Goal: Task Accomplishment & Management: Use online tool/utility

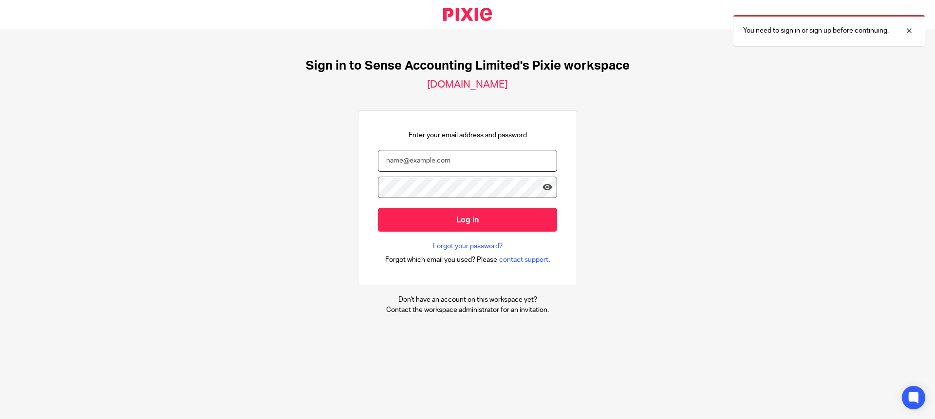
click at [476, 157] on input "email" at bounding box center [467, 161] width 179 height 22
type input "[PERSON_NAME][EMAIL_ADDRESS][DOMAIN_NAME]"
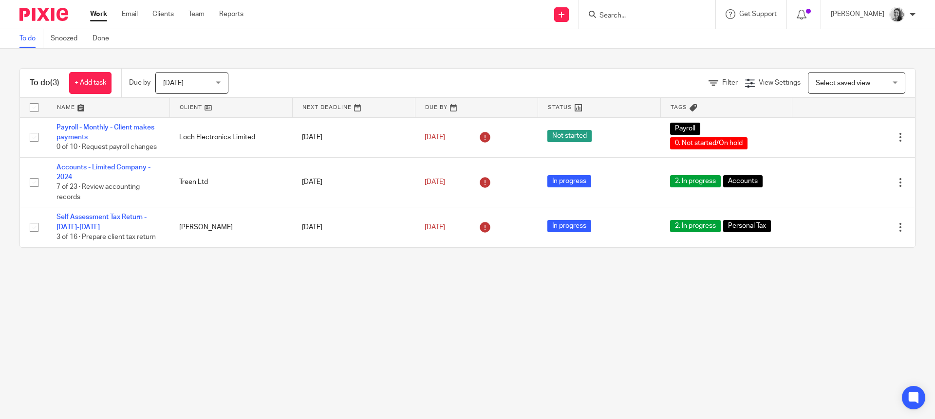
click at [188, 79] on span "Today" at bounding box center [189, 83] width 52 height 20
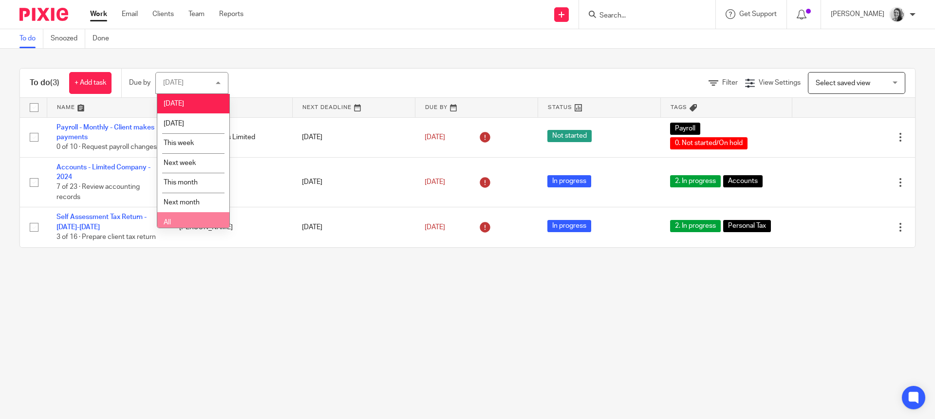
click at [191, 218] on li "All" at bounding box center [193, 222] width 72 height 20
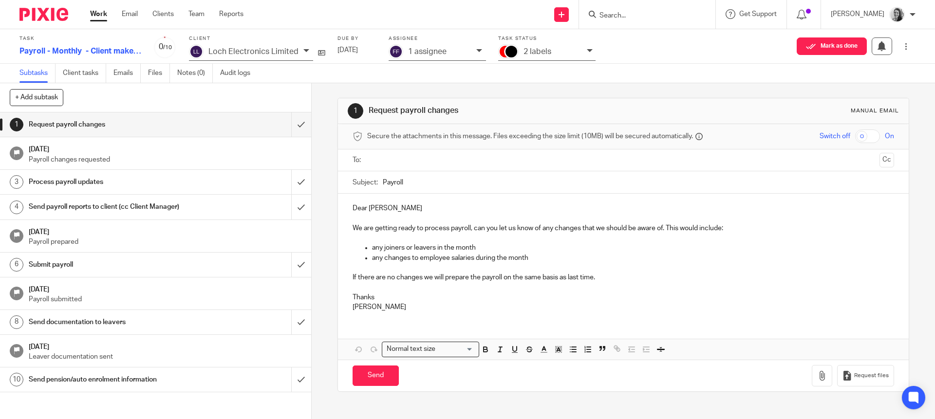
click at [394, 160] on input "text" at bounding box center [623, 160] width 505 height 11
click at [453, 161] on input "text" at bounding box center [664, 161] width 423 height 19
click at [412, 209] on p "Dear [PERSON_NAME]" at bounding box center [623, 211] width 541 height 10
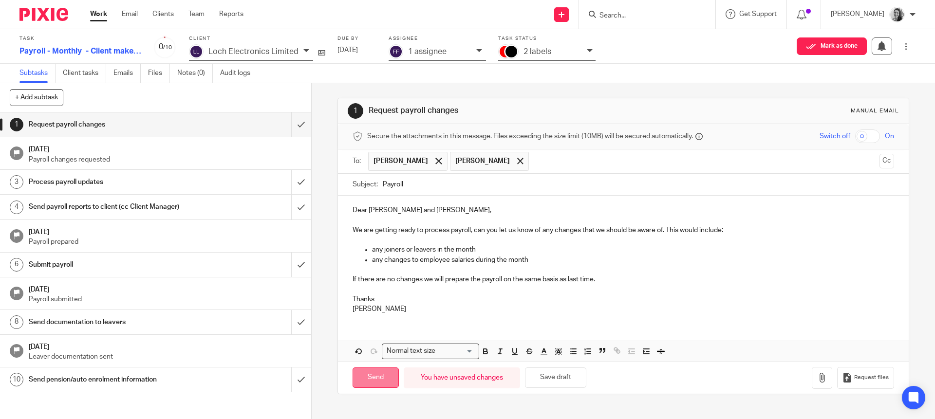
click at [362, 379] on input "Send" at bounding box center [376, 378] width 46 height 21
type input "Sent"
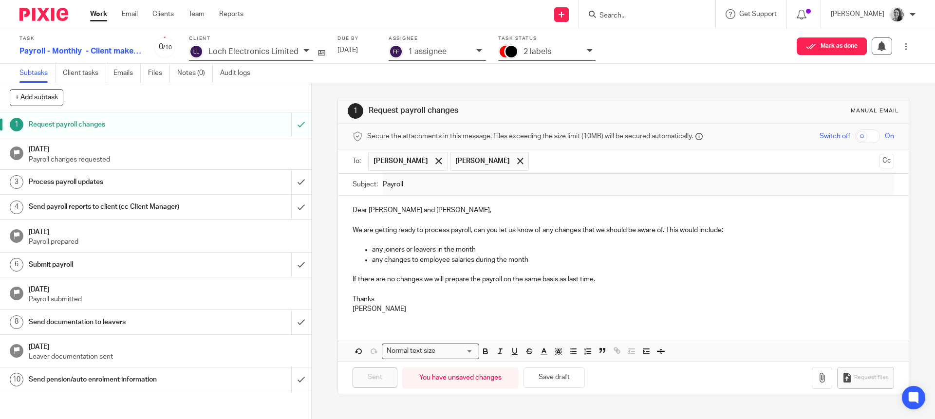
click at [181, 146] on h1 "[DATE]" at bounding box center [165, 148] width 273 height 12
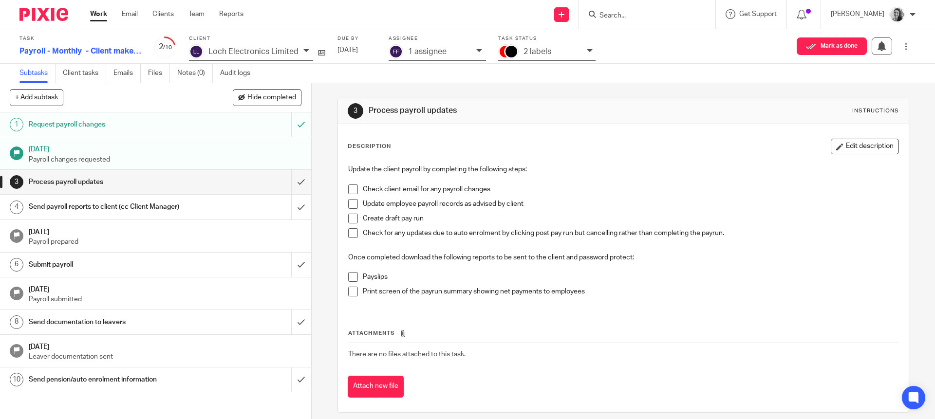
click at [560, 54] on div "2 labels" at bounding box center [553, 51] width 58 height 11
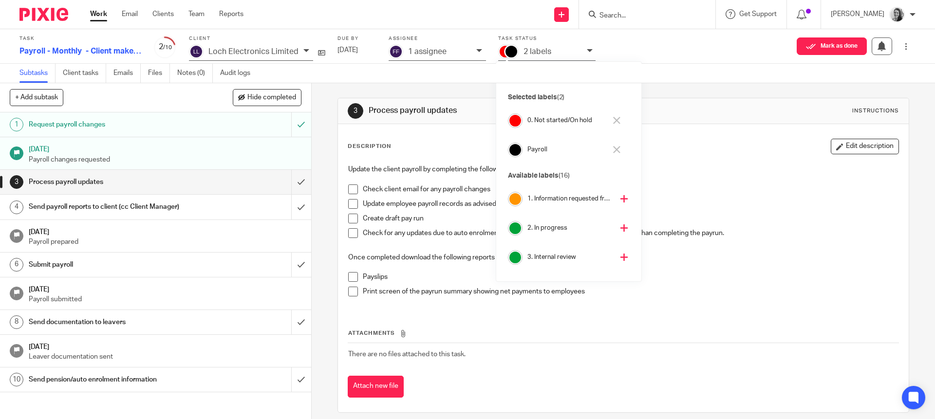
click at [612, 121] on button at bounding box center [616, 121] width 11 height 16
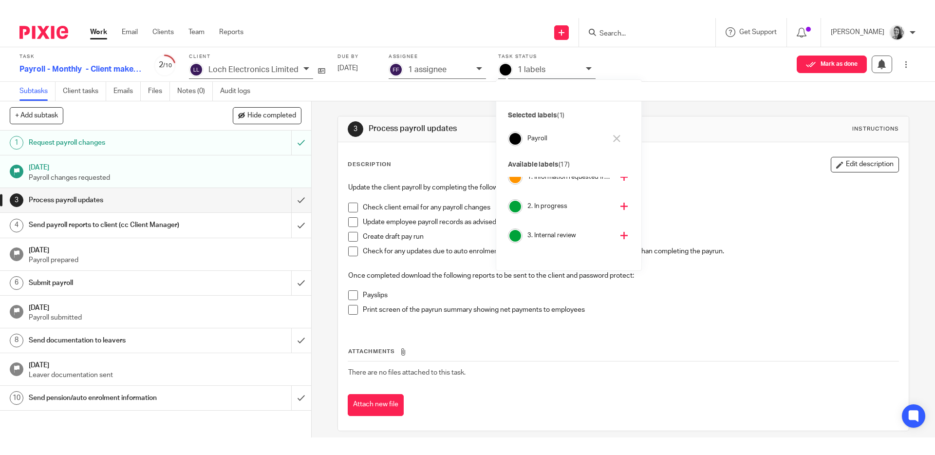
scroll to position [20, 0]
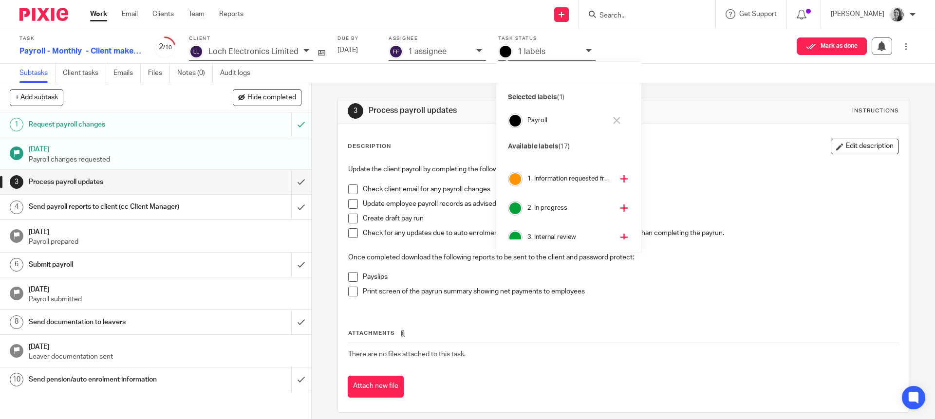
click at [621, 177] on icon at bounding box center [624, 178] width 7 height 7
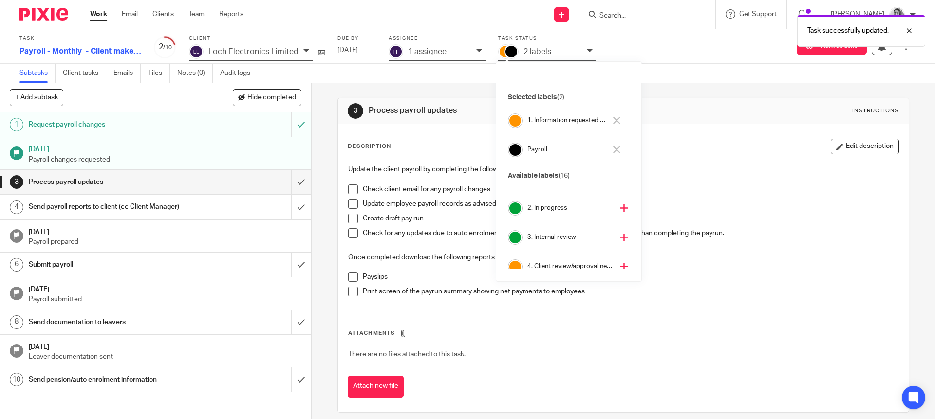
click at [693, 203] on p "Update employee payroll records as advised by client" at bounding box center [630, 204] width 535 height 10
